Goal: Information Seeking & Learning: Learn about a topic

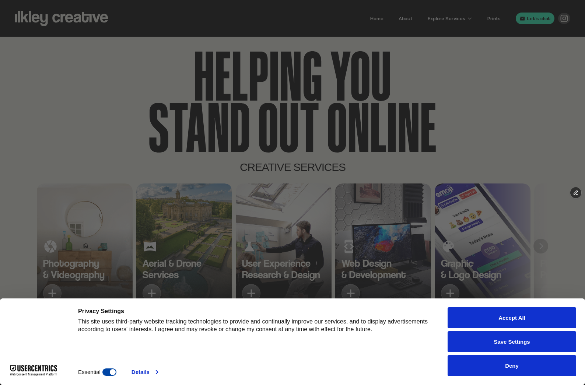
click at [147, 372] on link "Details" at bounding box center [145, 372] width 27 height 7
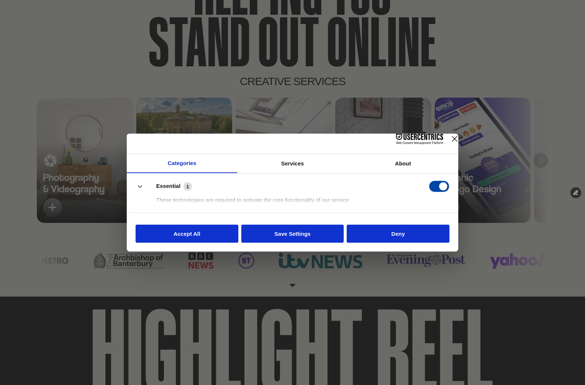
scroll to position [87, 0]
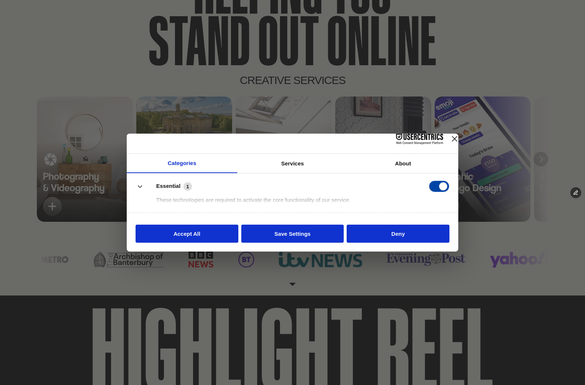
click at [383, 241] on button "Deny" at bounding box center [398, 234] width 103 height 18
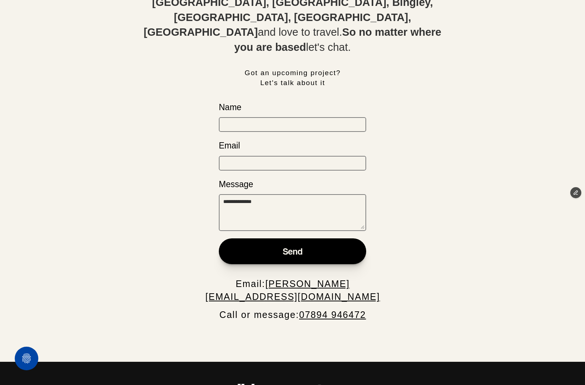
scroll to position [2932, 0]
click at [27, 358] on button "Privacy Settings" at bounding box center [27, 359] width 24 height 24
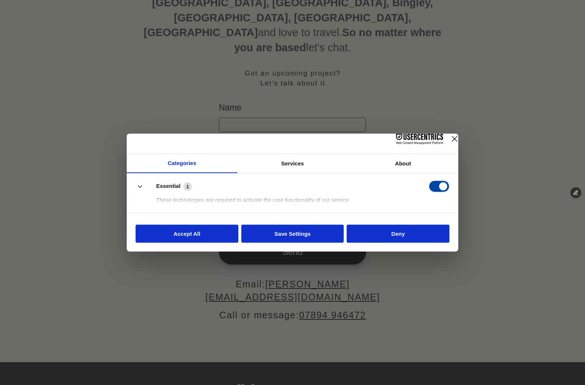
click at [218, 241] on button "Accept All" at bounding box center [187, 234] width 103 height 18
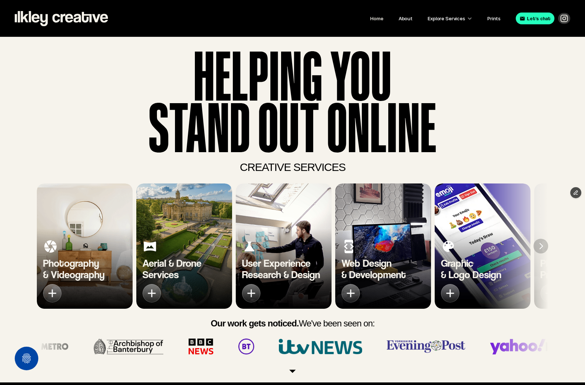
scroll to position [0, 0]
click at [31, 348] on button "Privacy Settings" at bounding box center [27, 359] width 24 height 24
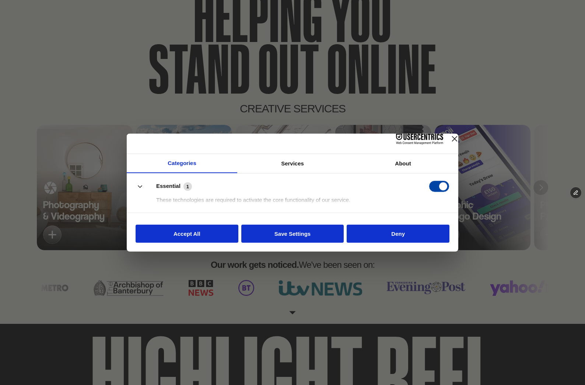
scroll to position [77, 0]
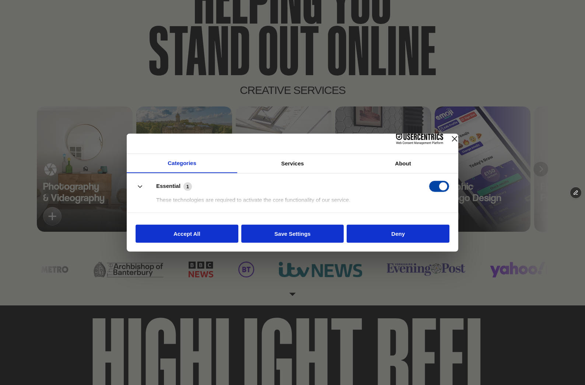
click at [300, 170] on div "Services" at bounding box center [292, 163] width 111 height 19
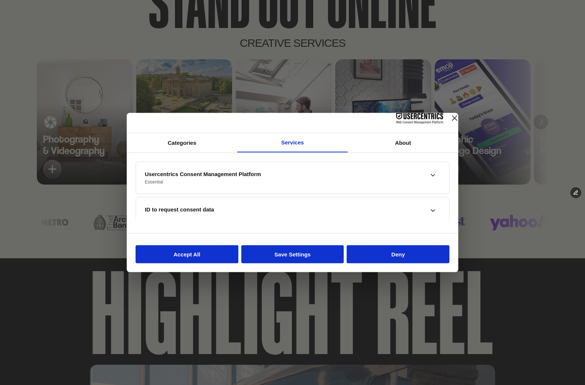
scroll to position [131, 0]
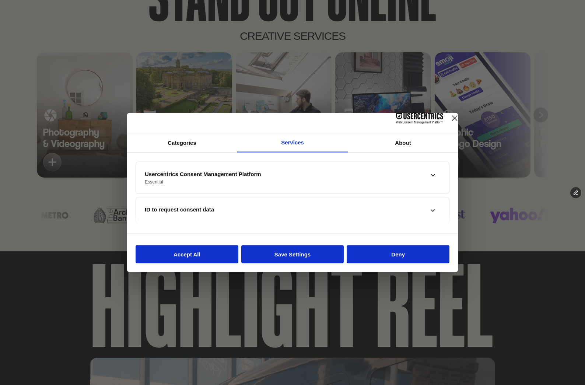
click at [224, 213] on div "ID to request consent data" at bounding box center [287, 209] width 284 height 7
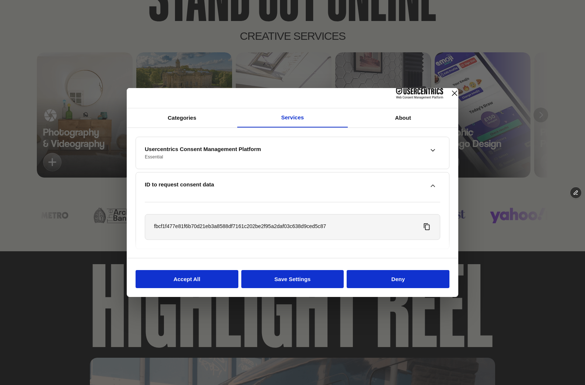
click at [224, 198] on div "ID to request consent data" at bounding box center [293, 186] width 296 height 27
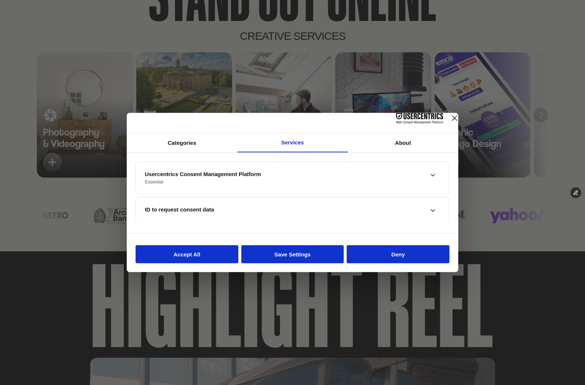
click at [218, 173] on div "Usercentrics Consent Management Platform Essential" at bounding box center [293, 178] width 296 height 32
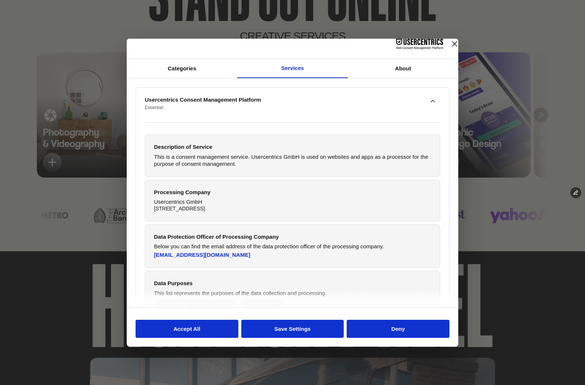
click at [376, 329] on button "Deny" at bounding box center [398, 329] width 103 height 18
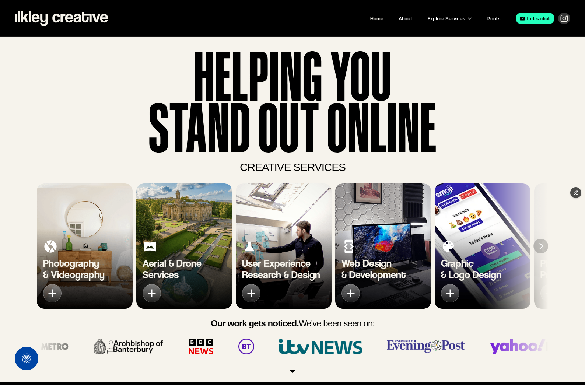
scroll to position [0, 0]
click at [530, 10] on nav "Home About Explore Services Prints Let's chat" at bounding box center [292, 18] width 585 height 37
click at [498, 21] on link "Prints" at bounding box center [494, 18] width 13 height 6
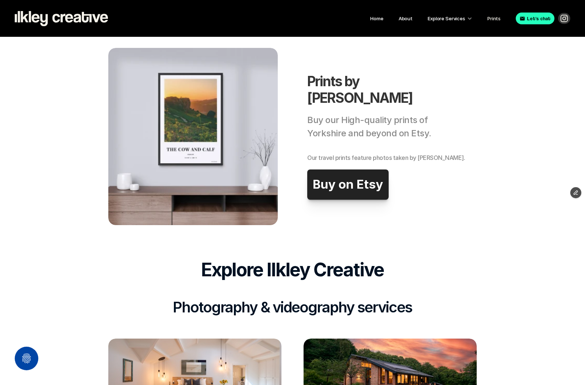
click at [353, 175] on link "Buy on Etsy" at bounding box center [347, 185] width 81 height 30
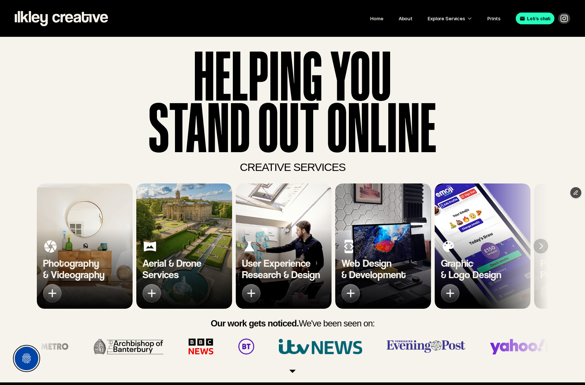
click at [30, 352] on button "Privacy Settings" at bounding box center [27, 359] width 24 height 24
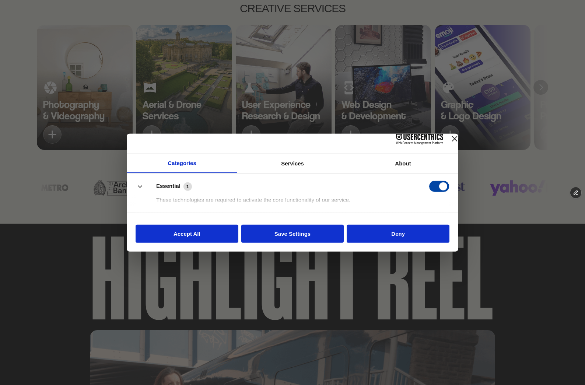
scroll to position [176, 0]
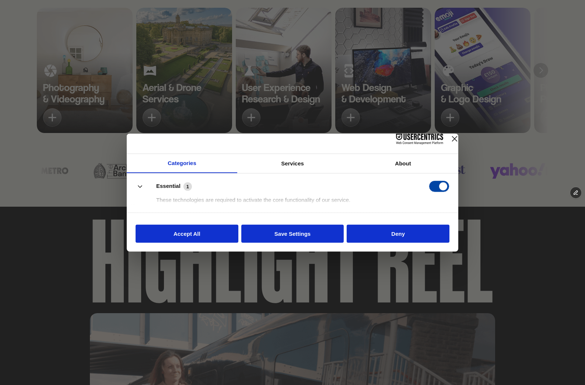
click at [401, 233] on button "Deny" at bounding box center [398, 234] width 103 height 18
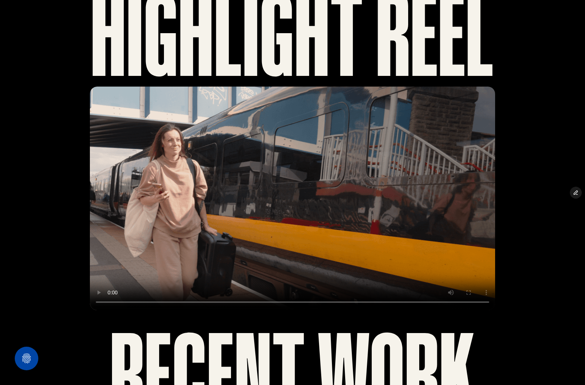
scroll to position [397, 0]
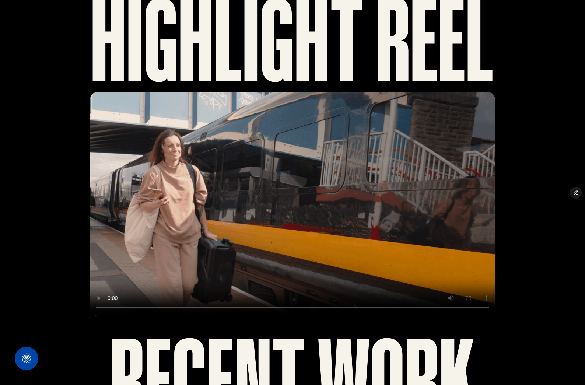
click at [290, 216] on video at bounding box center [293, 204] width 406 height 224
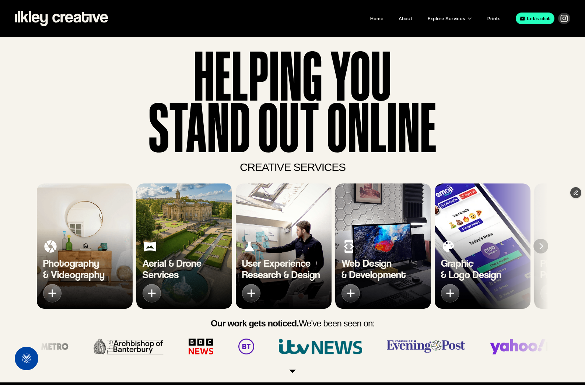
scroll to position [0, 0]
click at [183, 258] on h3 "Aerial & Drone Services" at bounding box center [172, 269] width 59 height 23
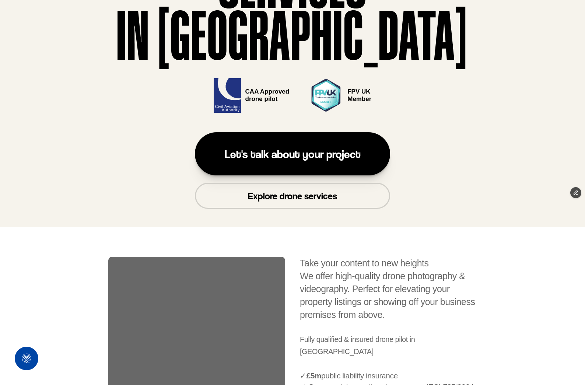
scroll to position [231, 0]
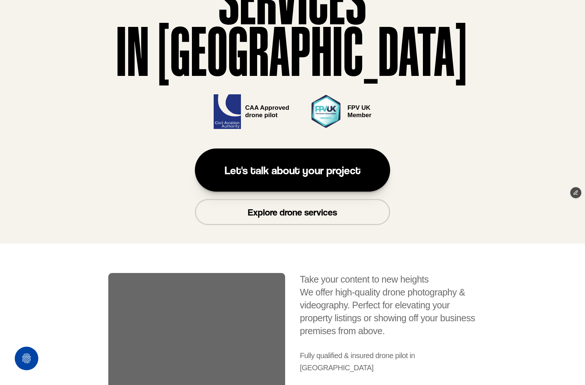
click at [330, 209] on p "Explore drone services" at bounding box center [292, 211] width 89 height 11
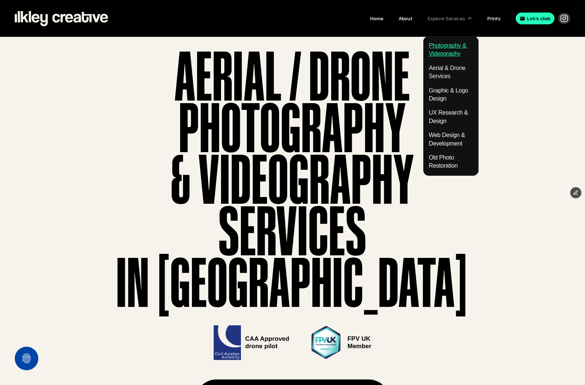
click at [434, 54] on link "Photography & Videography" at bounding box center [448, 49] width 39 height 14
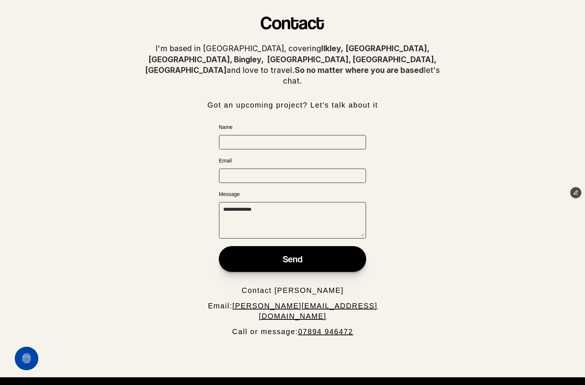
scroll to position [1798, 0]
